Goal: Task Accomplishment & Management: Use online tool/utility

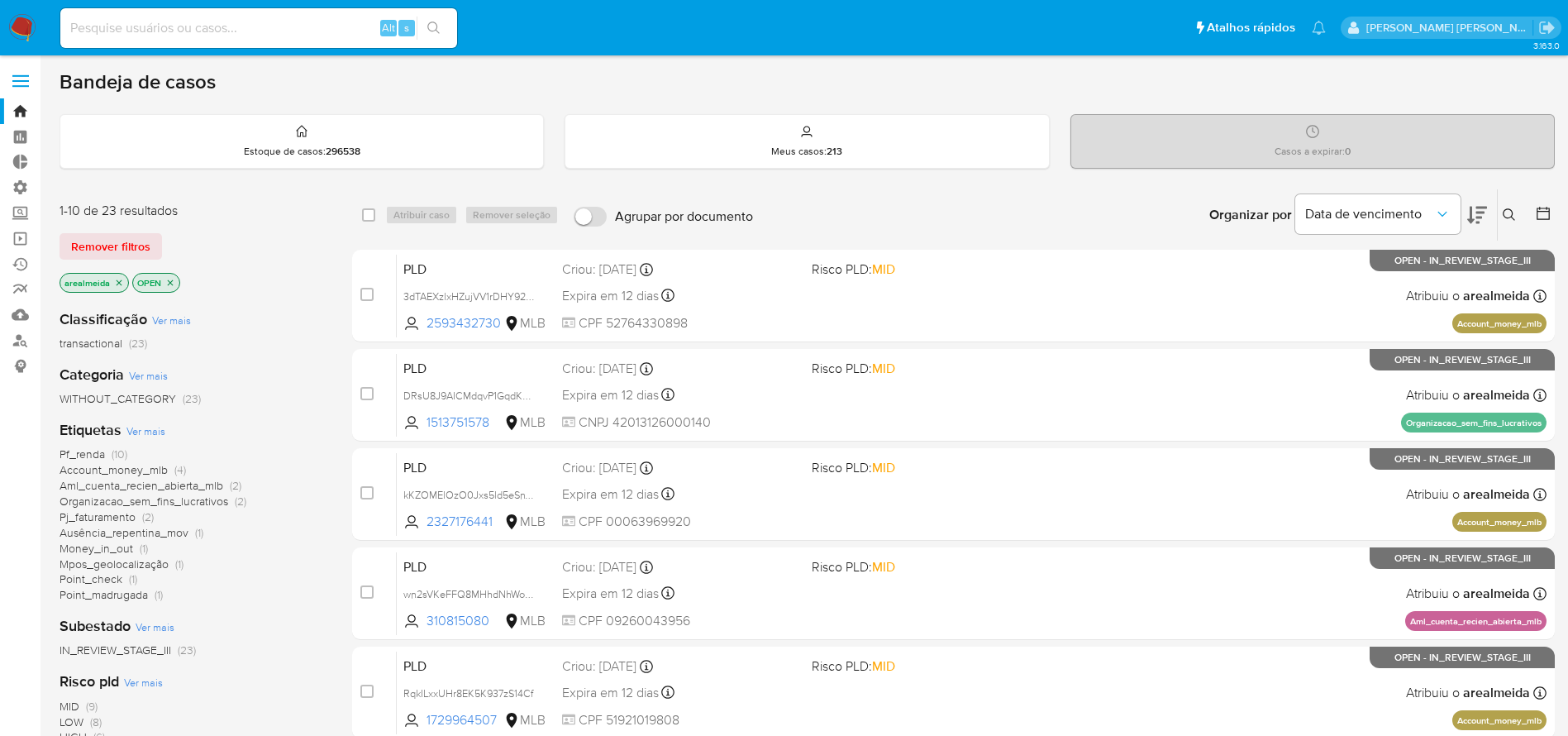
click at [119, 284] on icon "close-filter" at bounding box center [119, 283] width 10 height 10
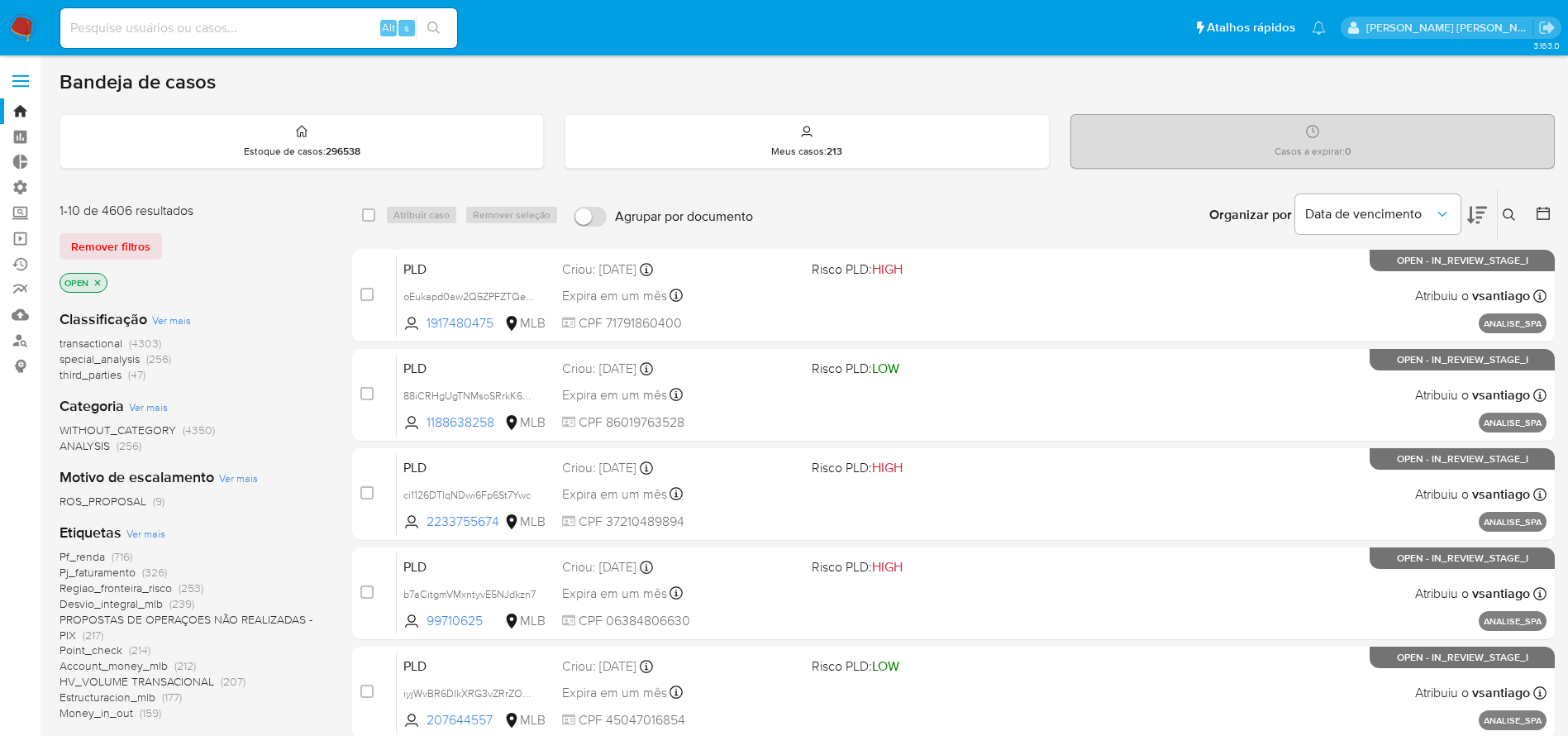
click at [100, 280] on icon "close-filter" at bounding box center [98, 282] width 6 height 6
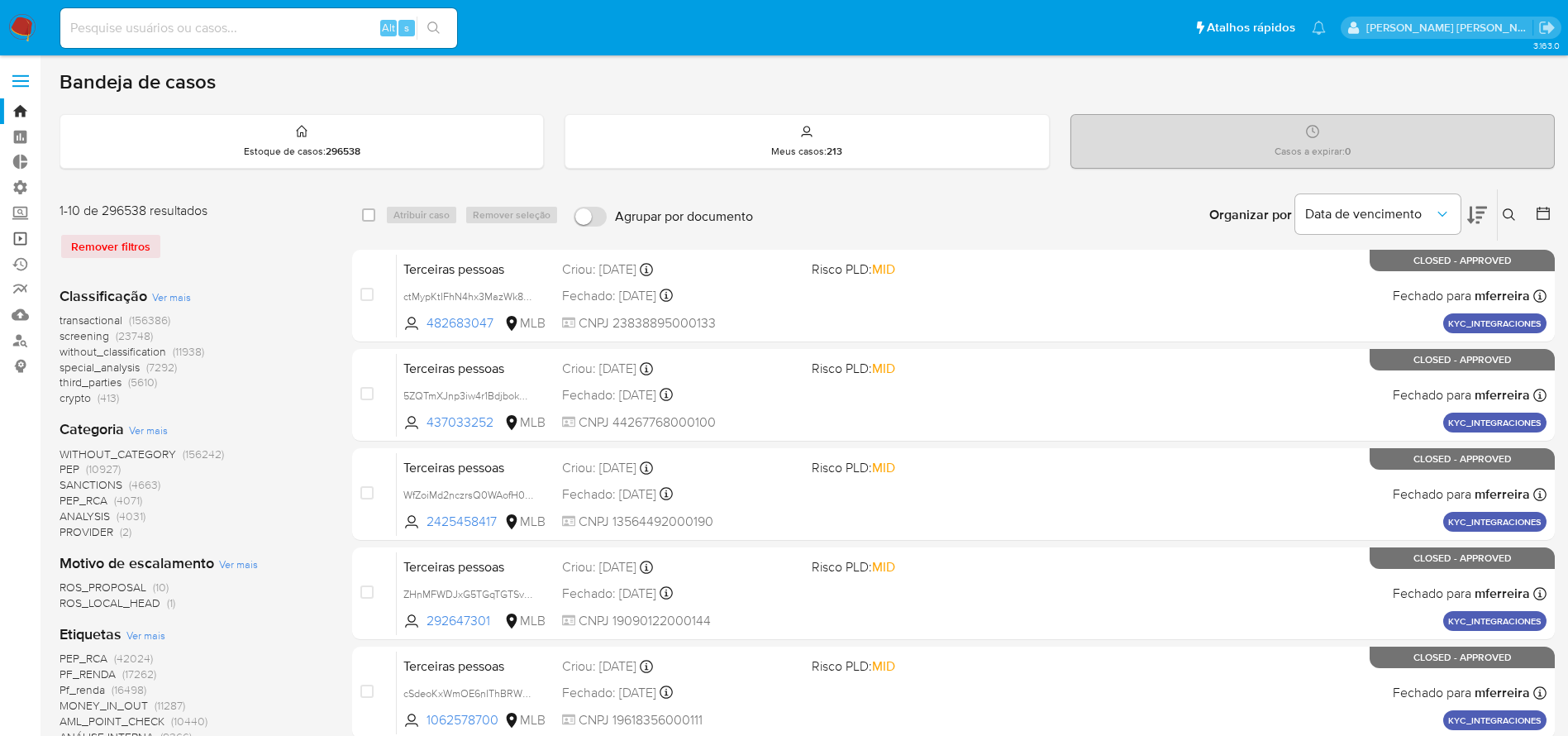
click at [15, 237] on link "Operações em massa" at bounding box center [98, 239] width 196 height 26
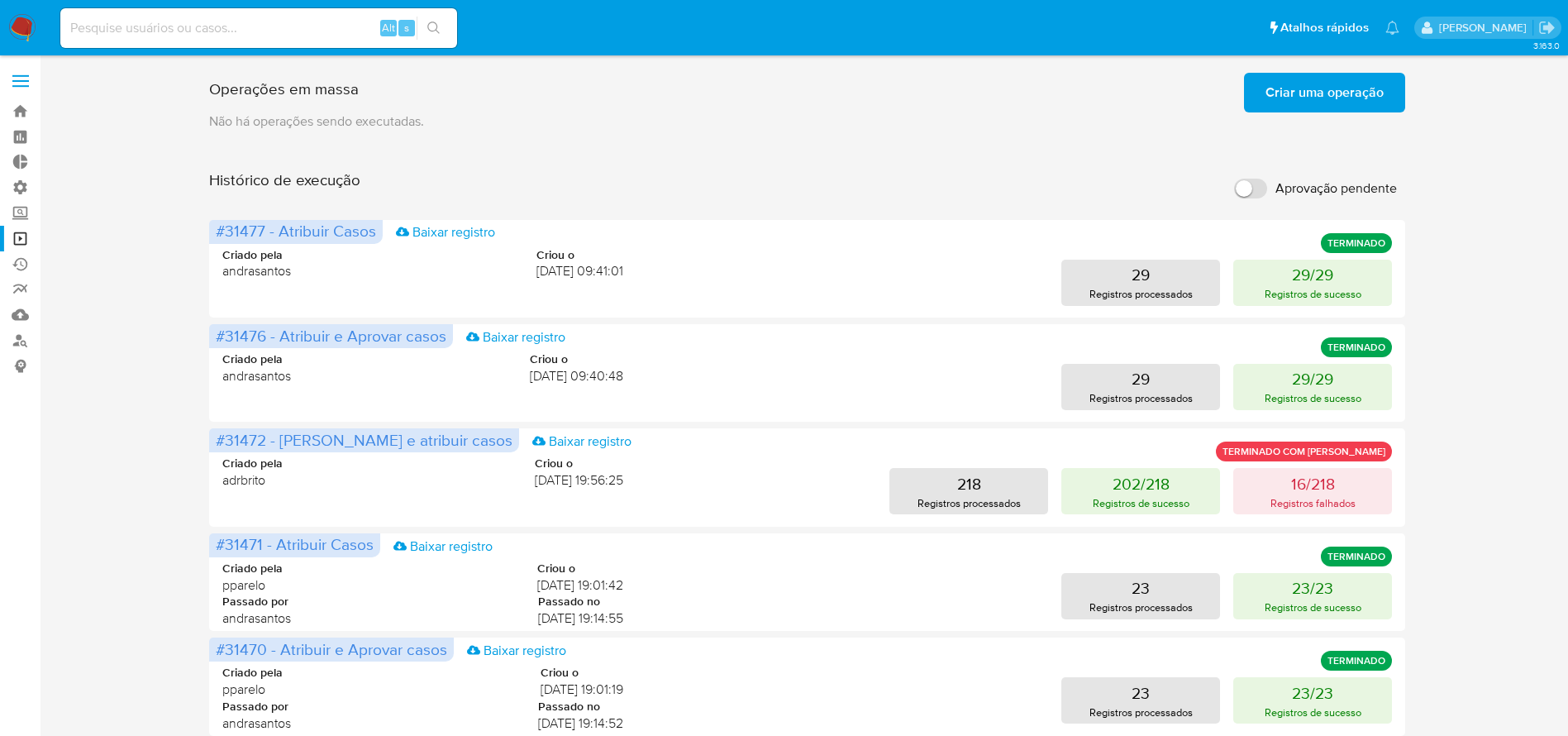
click at [1339, 99] on span "Criar uma operação" at bounding box center [1323, 92] width 118 height 36
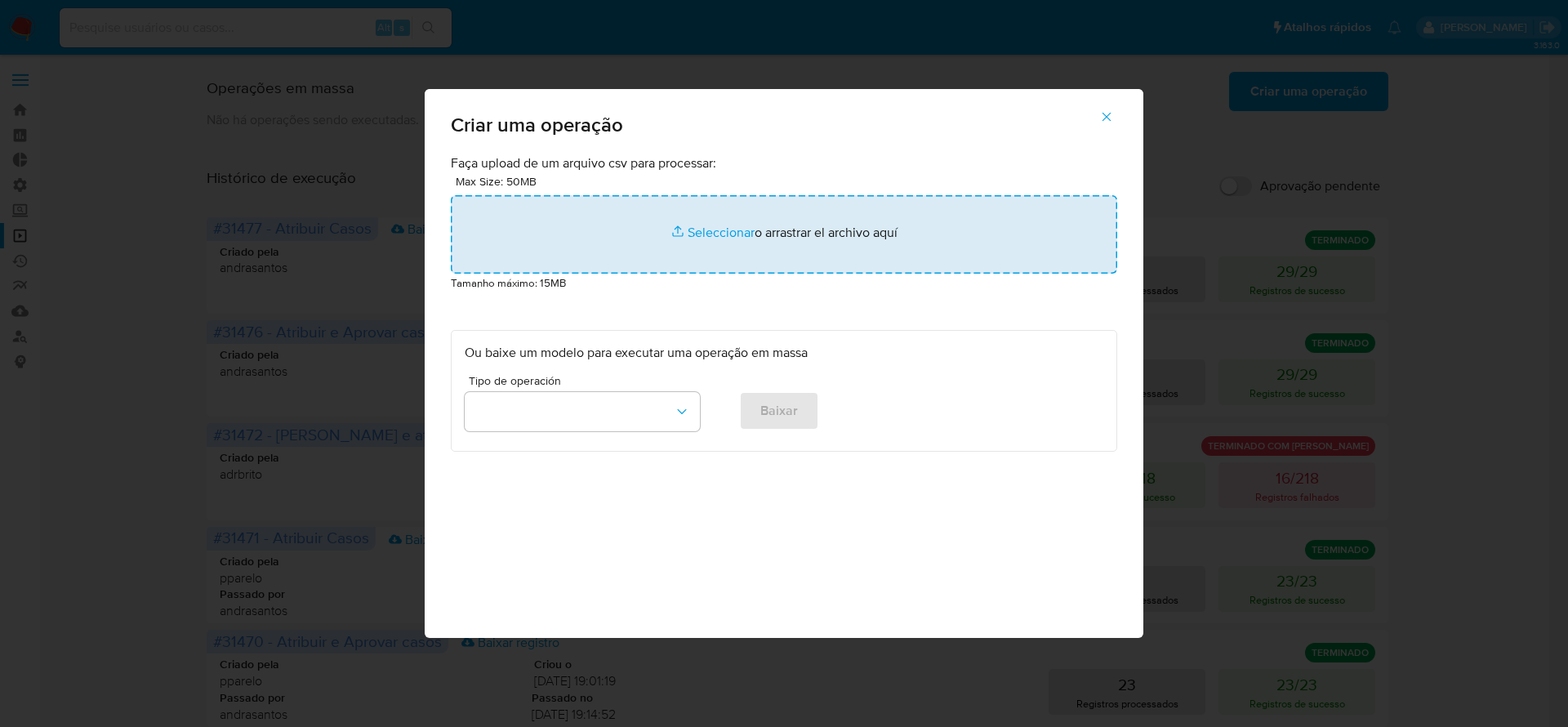
click at [796, 238] on input "file" at bounding box center [783, 233] width 666 height 78
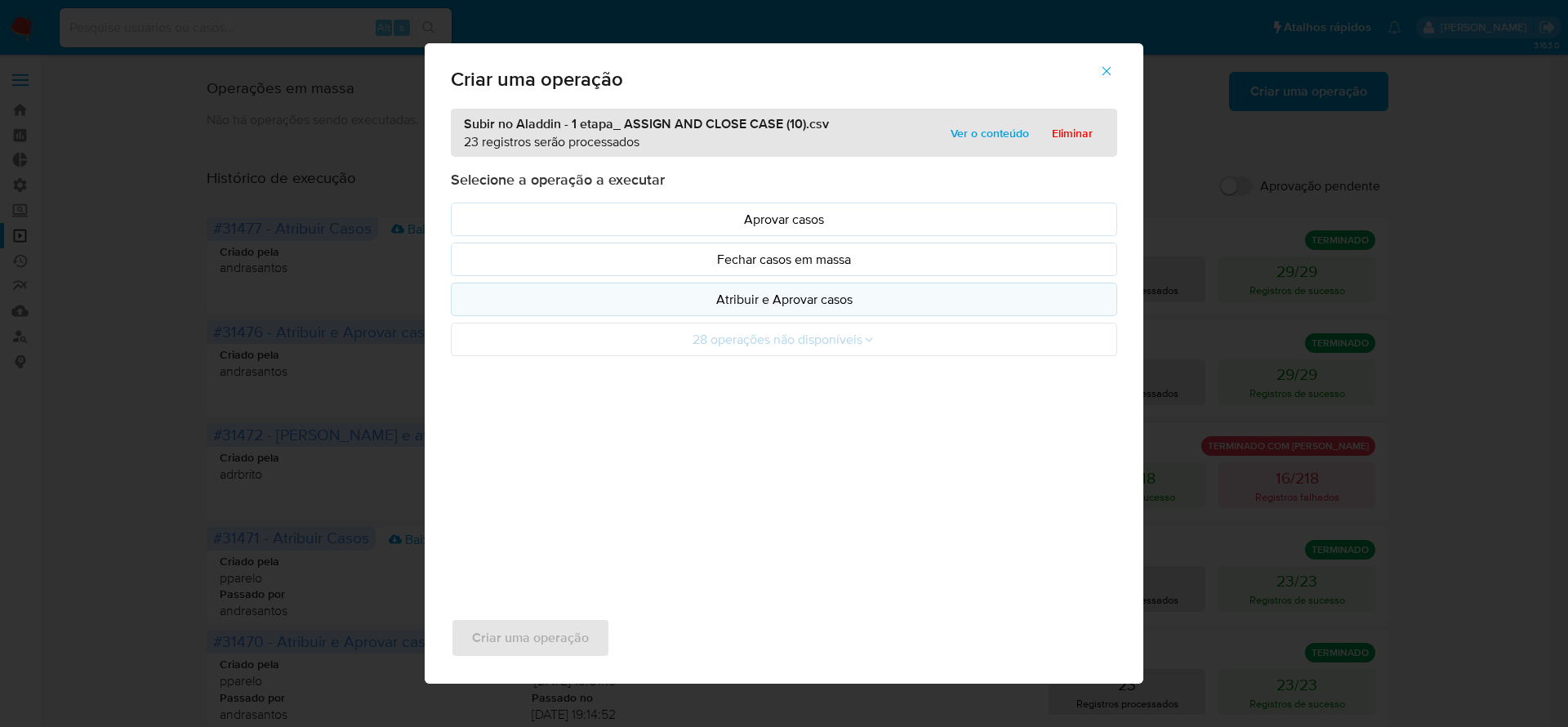
click at [770, 295] on p "Atribuir e Aprovar casos" at bounding box center [784, 299] width 639 height 18
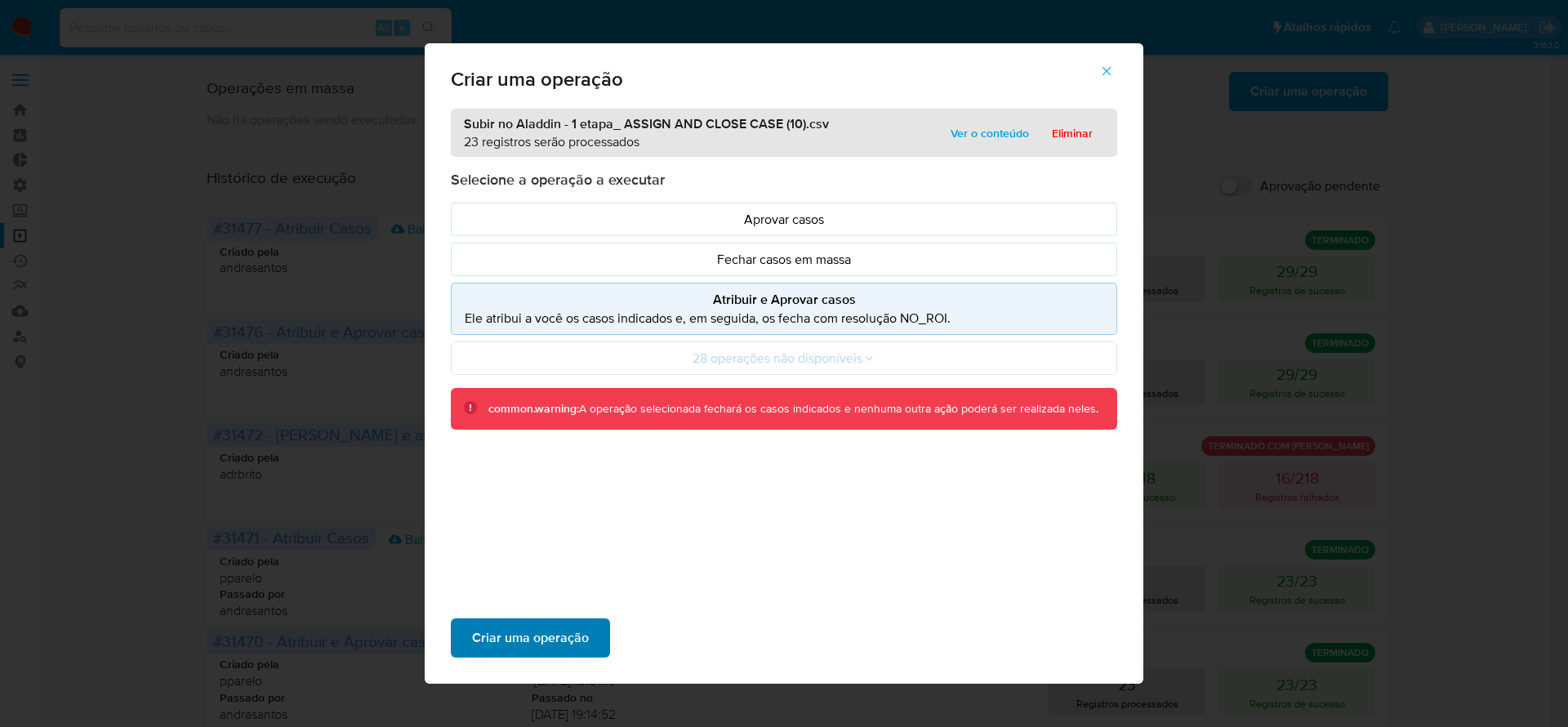
click at [553, 644] on span "Criar uma operação" at bounding box center [530, 637] width 117 height 36
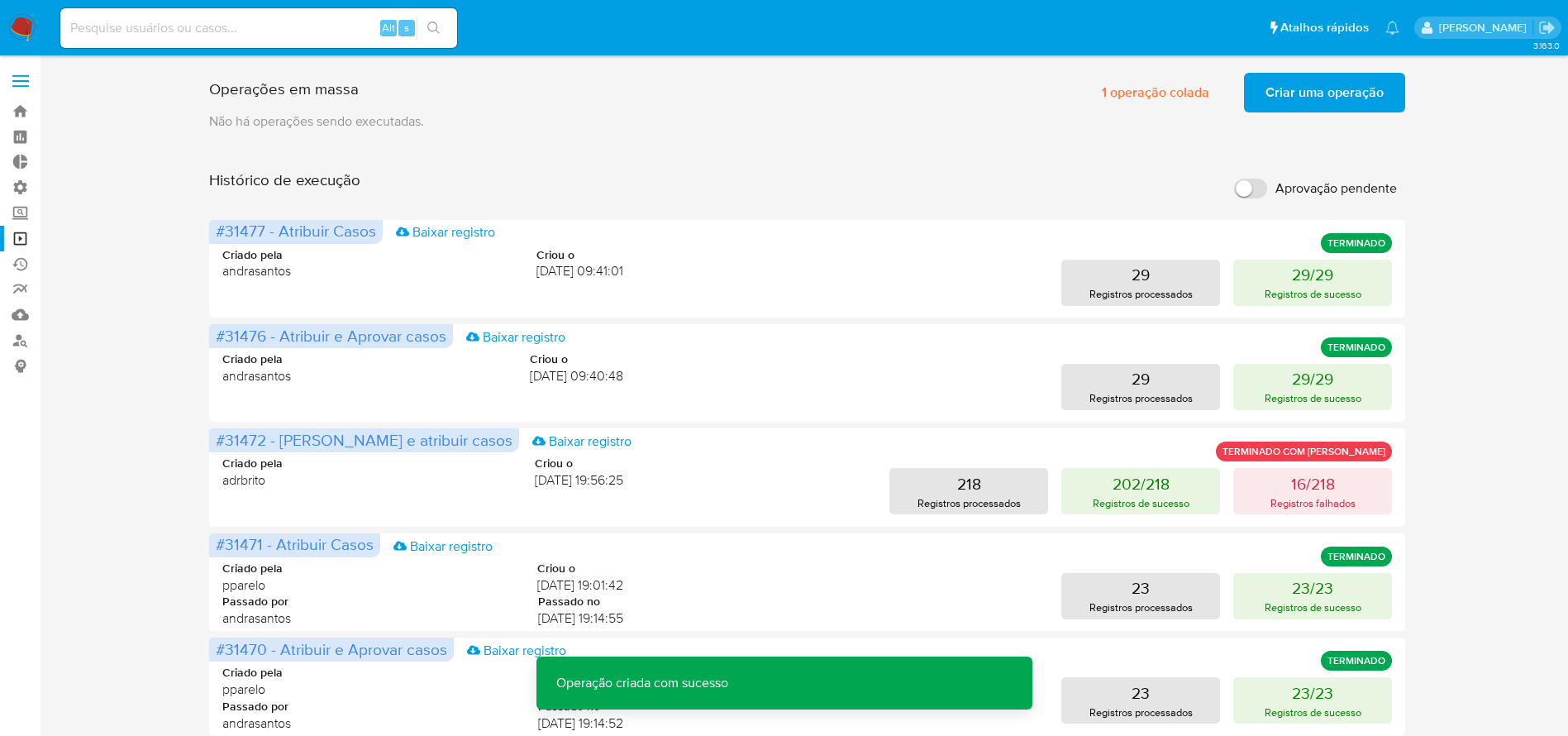
click at [1332, 90] on span "Criar uma operação" at bounding box center [1323, 92] width 118 height 36
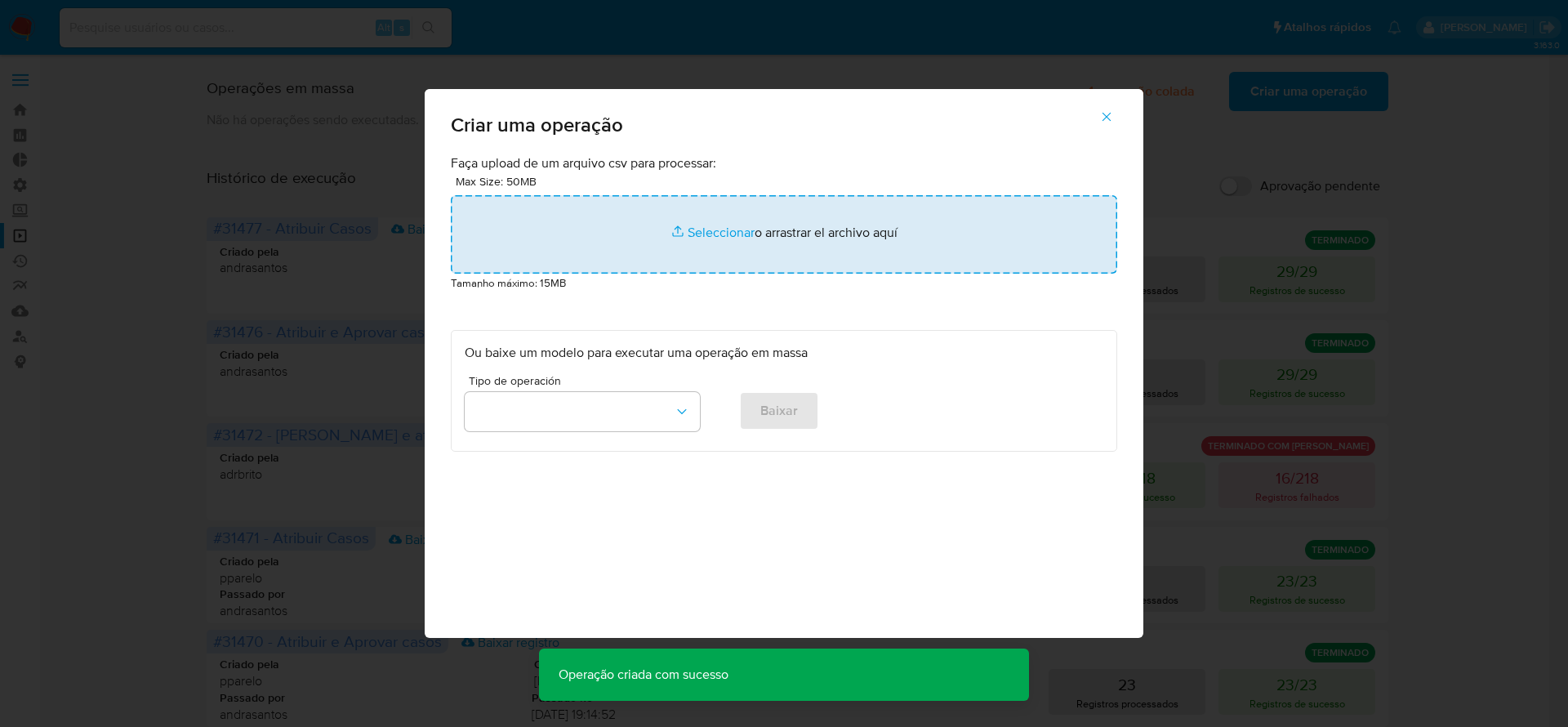
click at [761, 232] on input "file" at bounding box center [783, 233] width 666 height 78
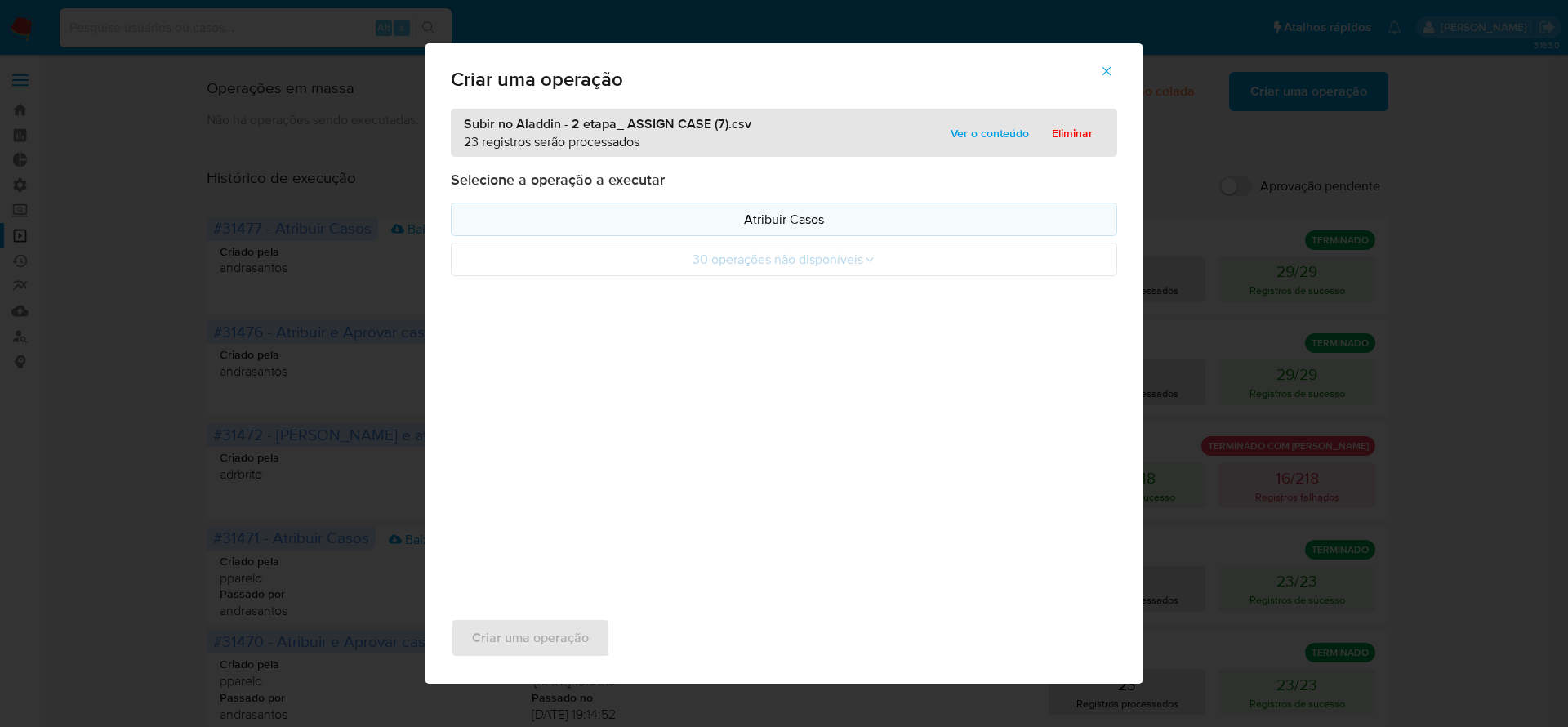
click at [801, 224] on p "Atribuir Casos" at bounding box center [784, 219] width 639 height 18
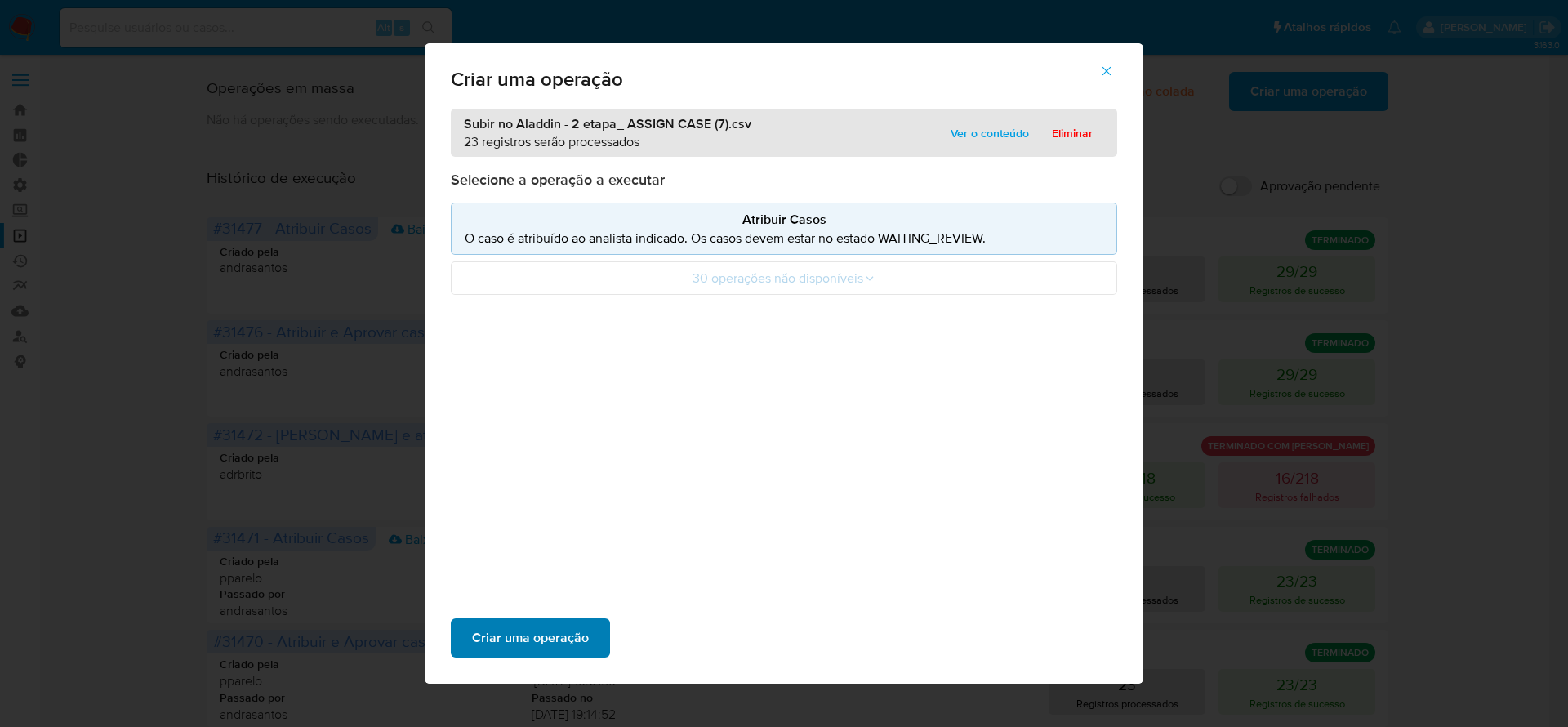
click at [539, 638] on span "Criar uma operação" at bounding box center [530, 637] width 117 height 36
